Goal: Check status

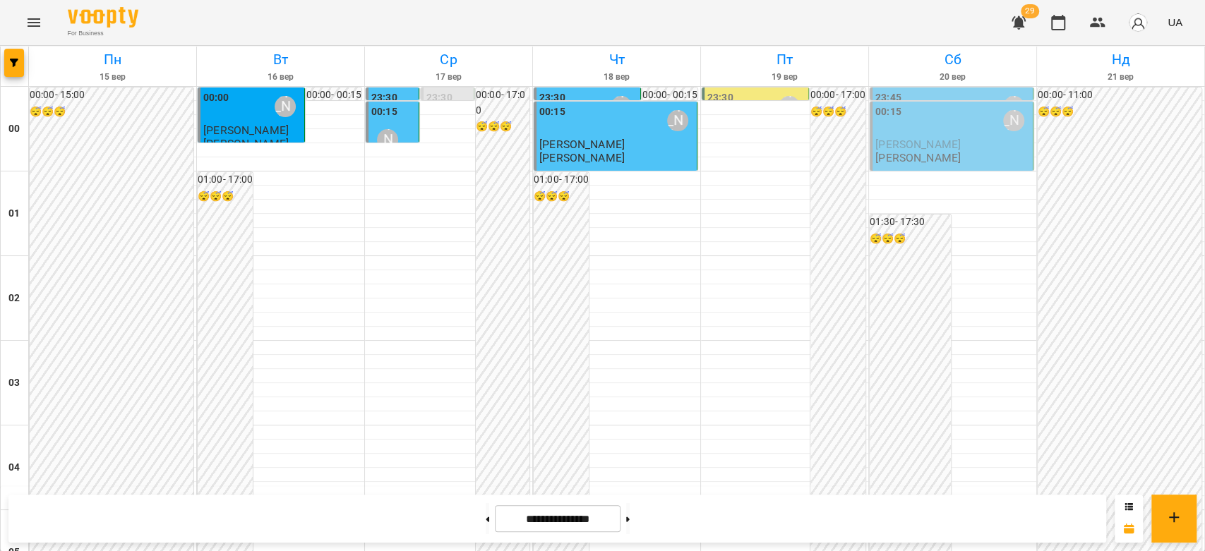
drag, startPoint x: 147, startPoint y: 53, endPoint x: 581, endPoint y: 125, distance: 440.2
click at [145, 55] on h6 "Пн" at bounding box center [112, 60] width 163 height 22
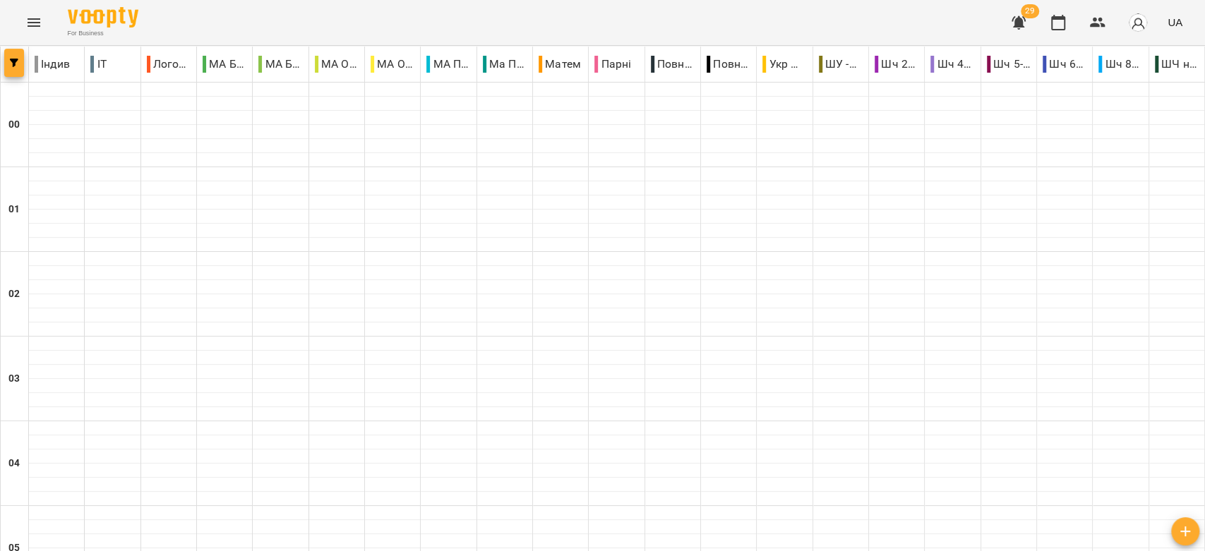
click at [10, 68] on button "button" at bounding box center [14, 63] width 20 height 28
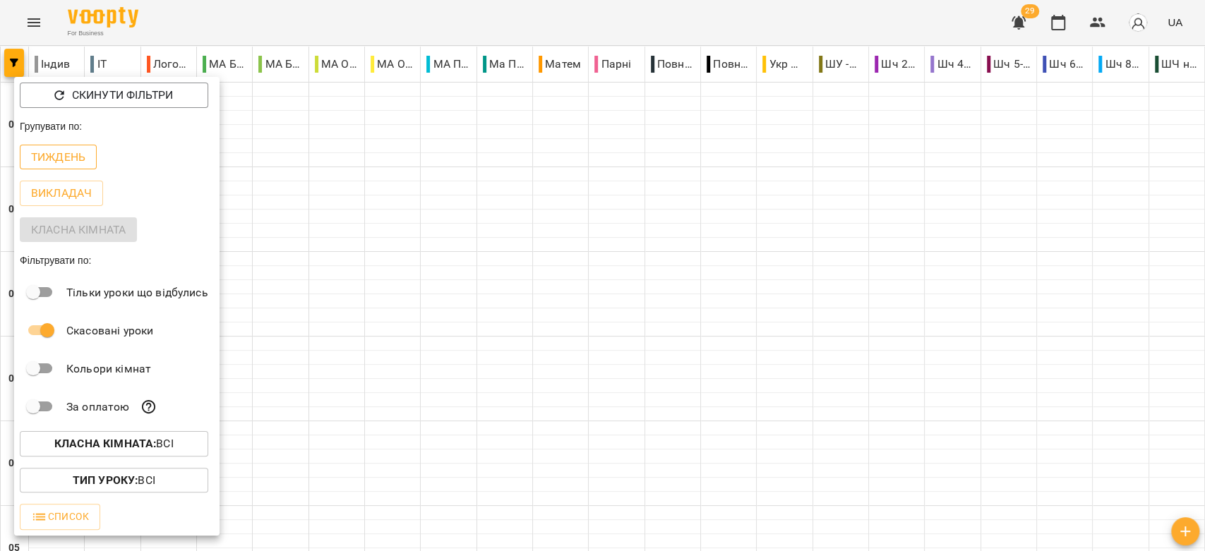
click at [59, 160] on p "Тиждень" at bounding box center [58, 157] width 54 height 17
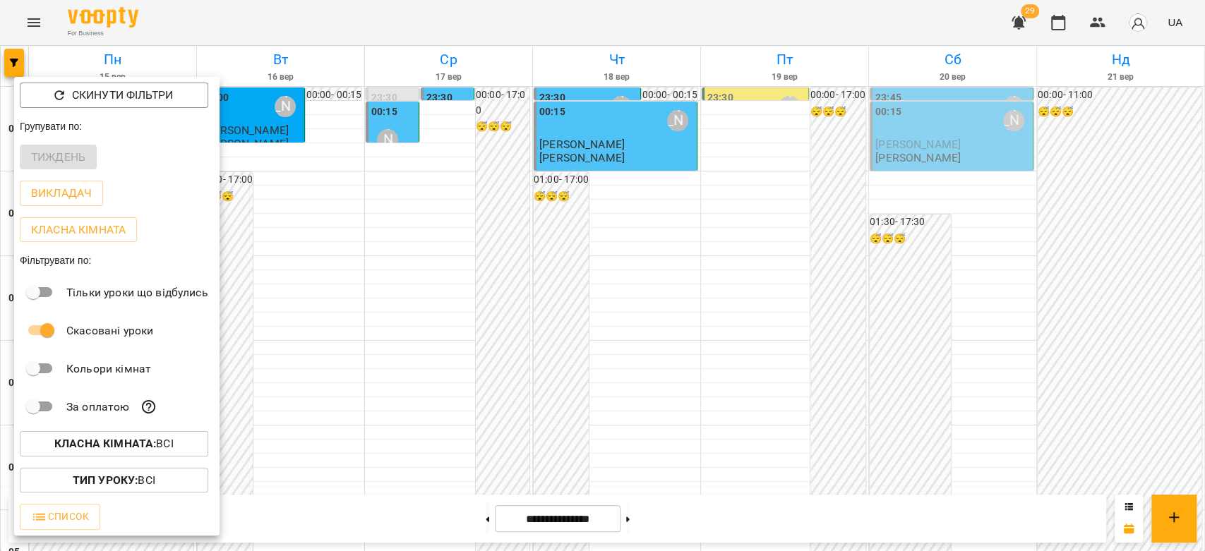
click at [622, 342] on div at bounding box center [602, 275] width 1205 height 551
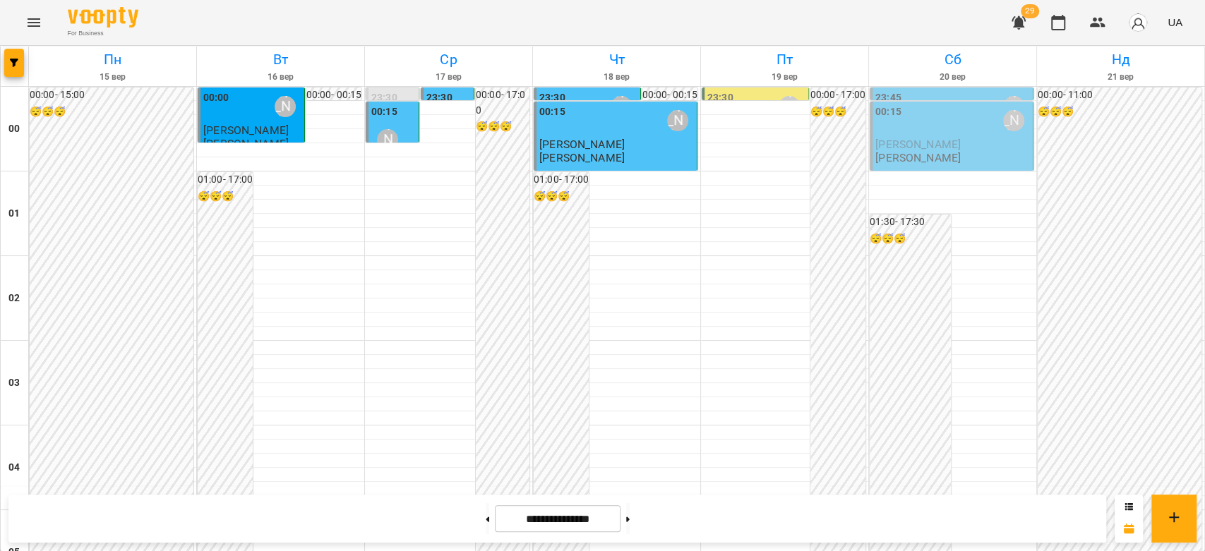
scroll to position [1633, 0]
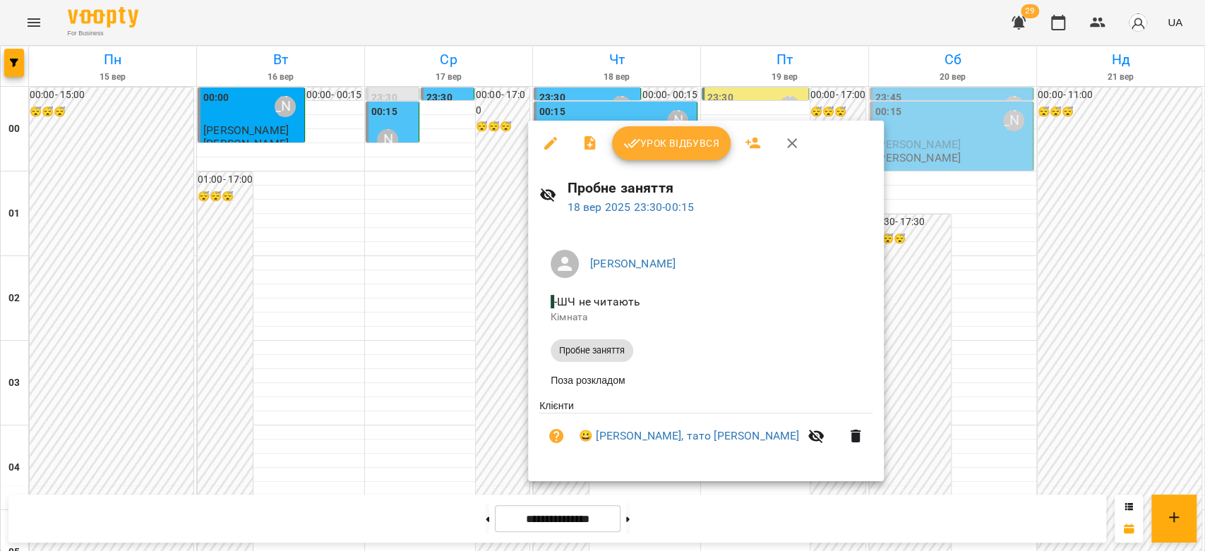
click at [669, 148] on span "Урок відбувся" at bounding box center [672, 143] width 96 height 17
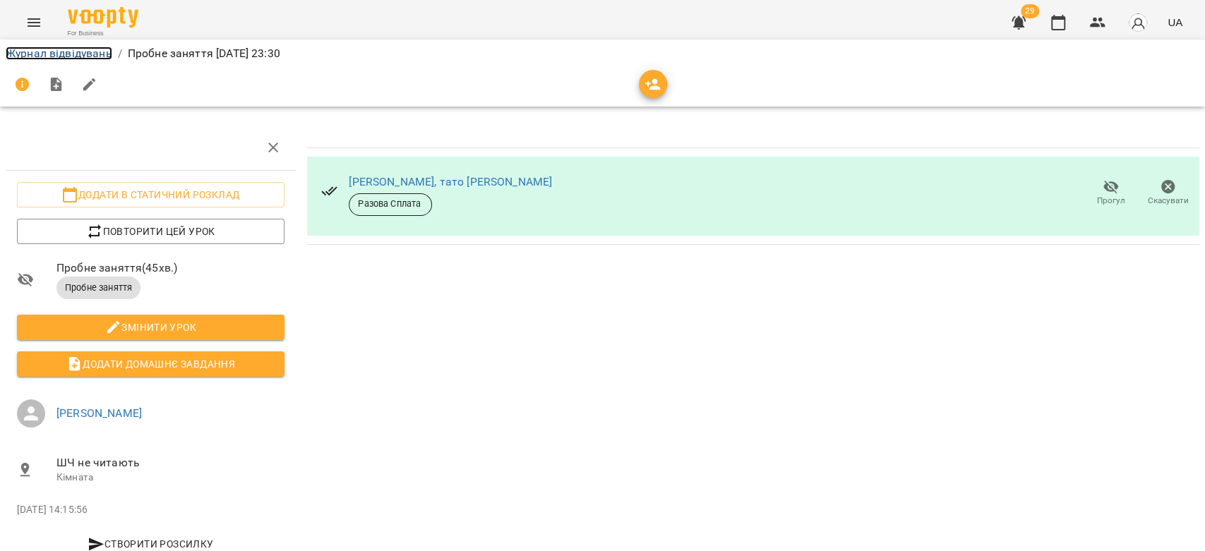
click at [27, 55] on link "Журнал відвідувань" at bounding box center [59, 53] width 107 height 13
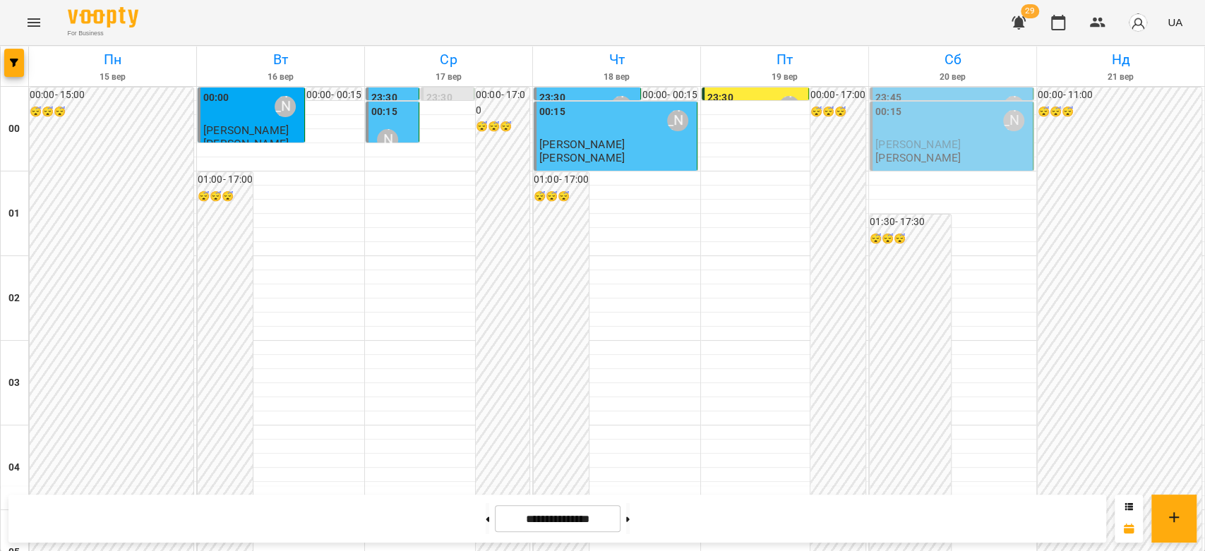
scroll to position [1098, 0]
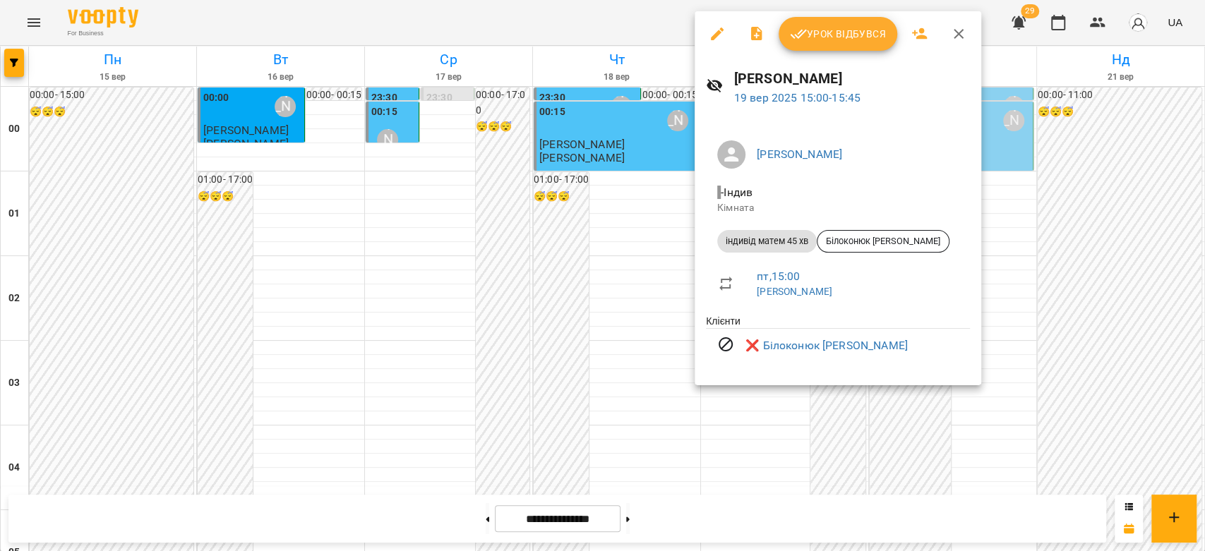
click at [1014, 254] on div at bounding box center [602, 275] width 1205 height 551
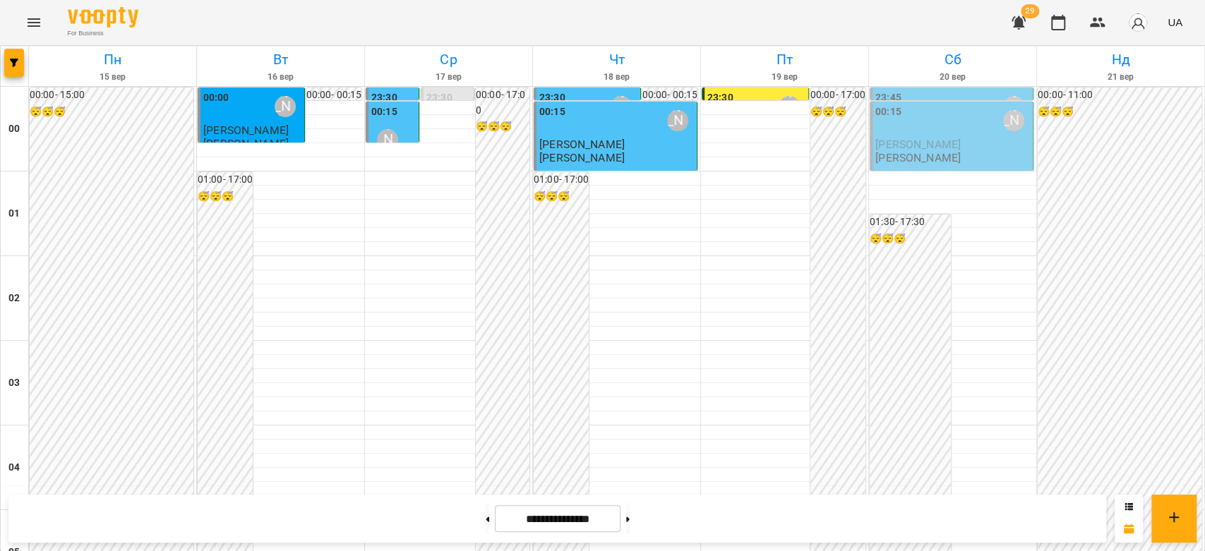
scroll to position [1412, 0]
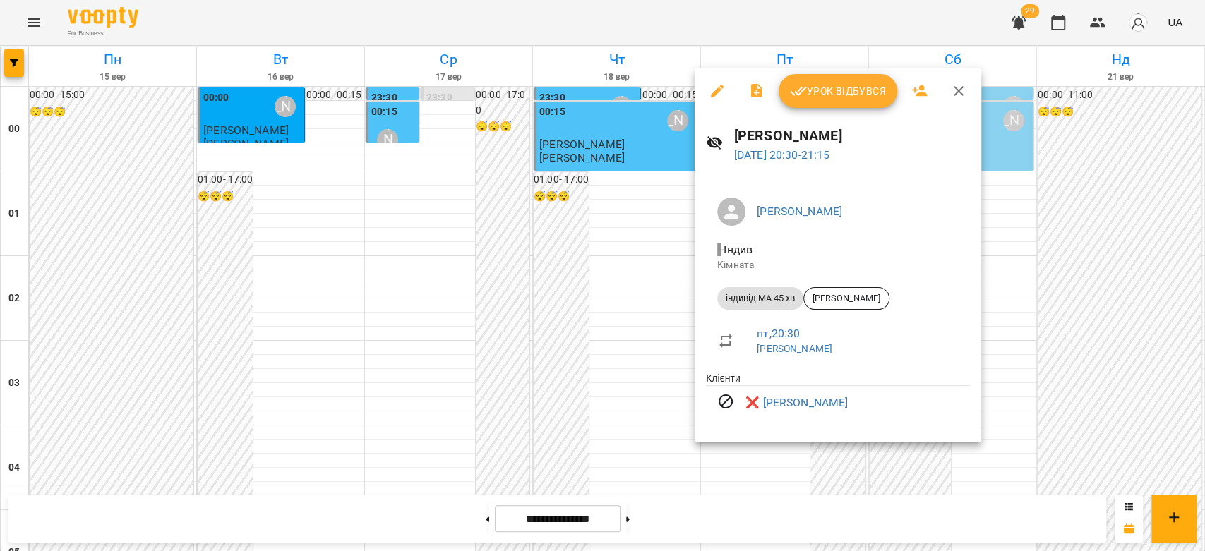
click at [1073, 229] on div at bounding box center [602, 275] width 1205 height 551
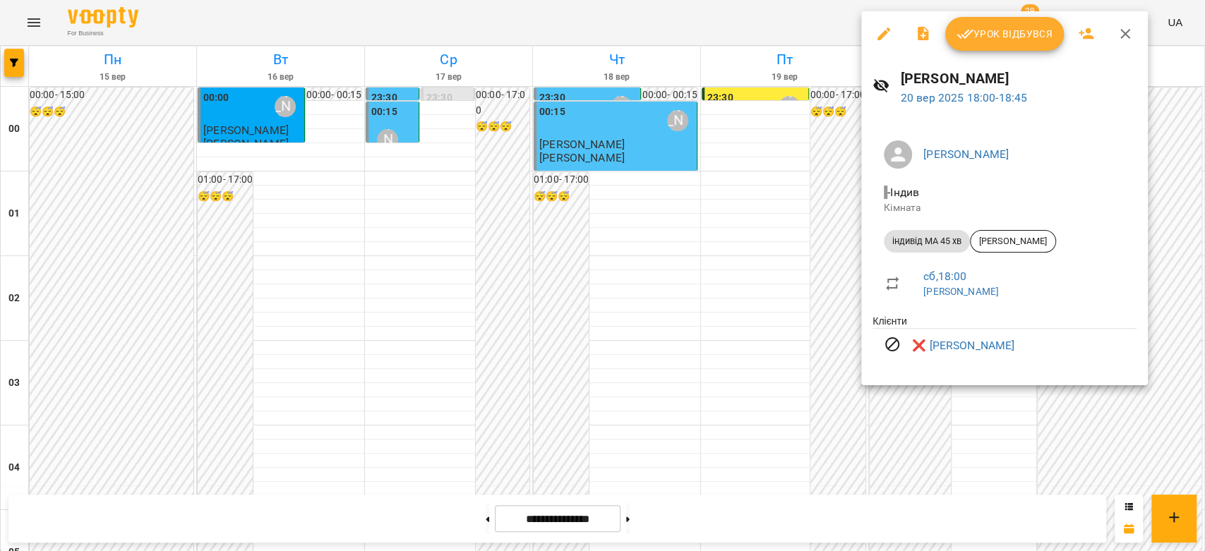
click at [687, 284] on div at bounding box center [602, 275] width 1205 height 551
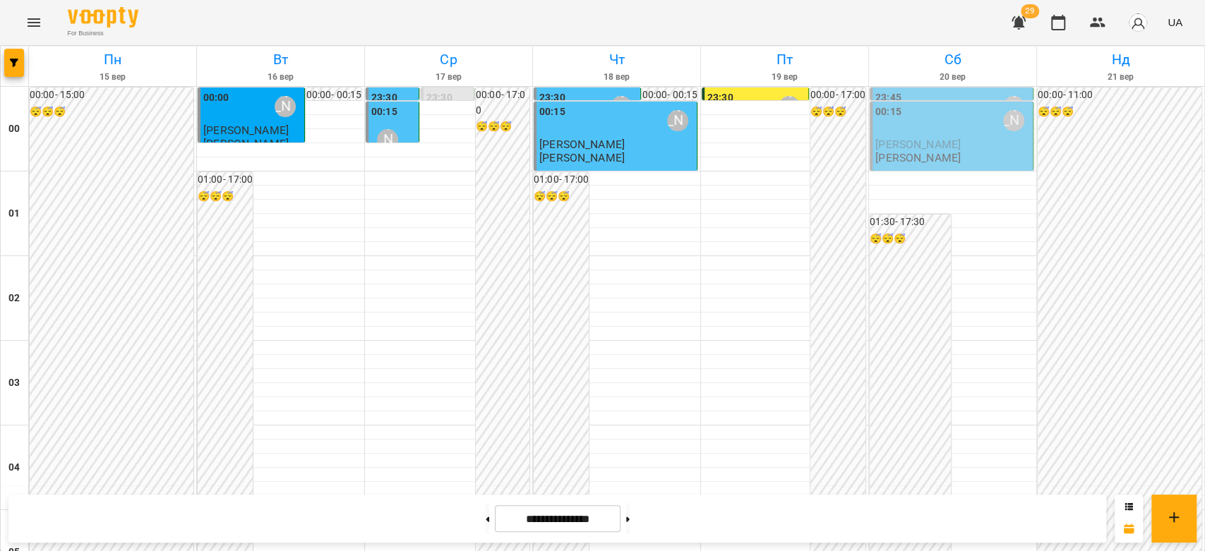
scroll to position [1255, 0]
click at [630, 526] on button at bounding box center [628, 518] width 4 height 31
type input "**********"
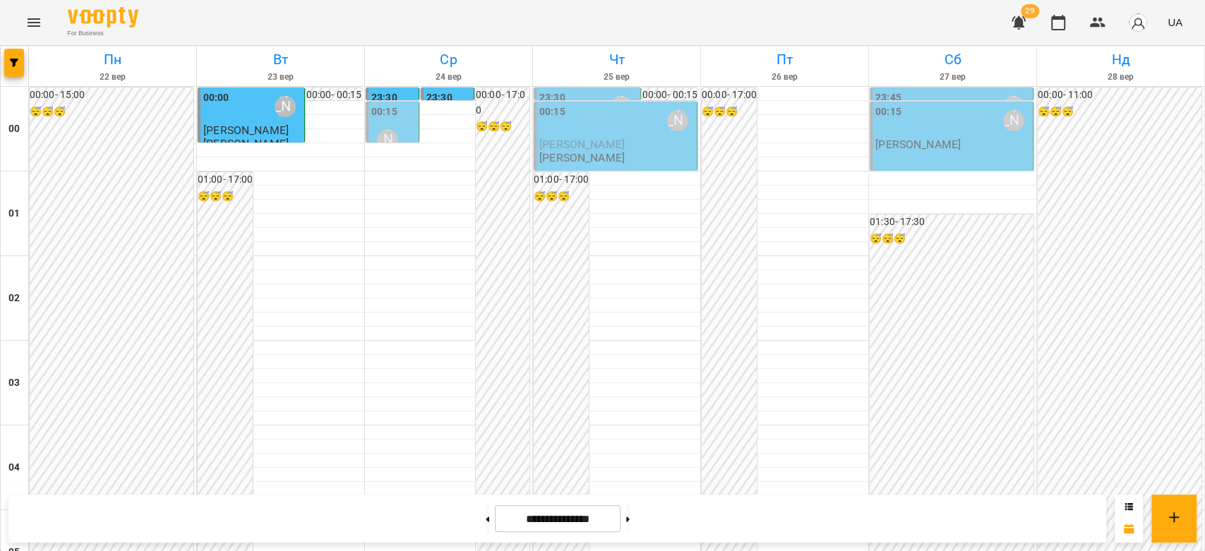
scroll to position [1475, 0]
